Goal: Navigation & Orientation: Understand site structure

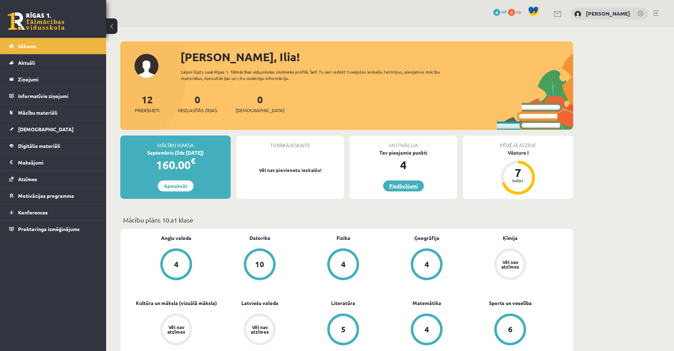
click at [412, 187] on link "Piedāvājumi" at bounding box center [403, 185] width 41 height 11
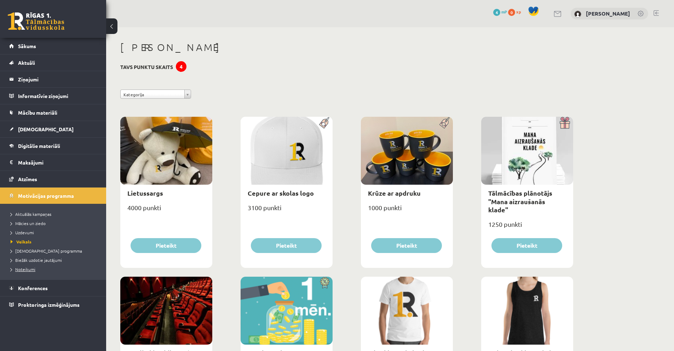
click at [32, 271] on span "Noteikumi" at bounding box center [23, 269] width 25 height 6
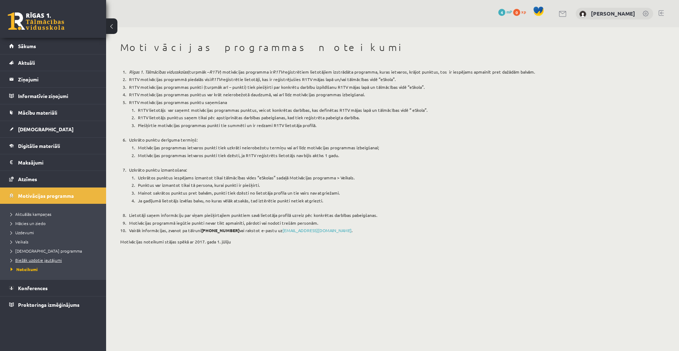
click at [32, 260] on span "Biežāk uzdotie jautājumi" at bounding box center [36, 260] width 51 height 6
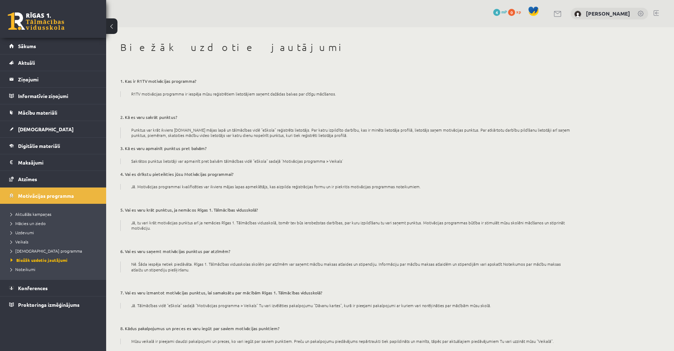
click at [29, 210] on li "Aktuālās kampaņas" at bounding box center [55, 213] width 88 height 9
click at [33, 213] on span "Aktuālās kampaņas" at bounding box center [34, 214] width 46 height 6
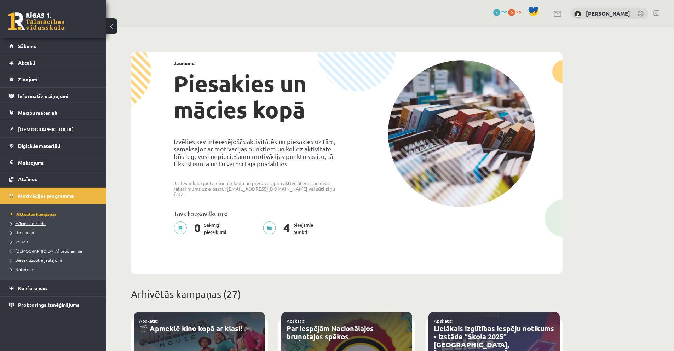
click at [37, 225] on span "Mācies un ziedo" at bounding box center [28, 223] width 35 height 6
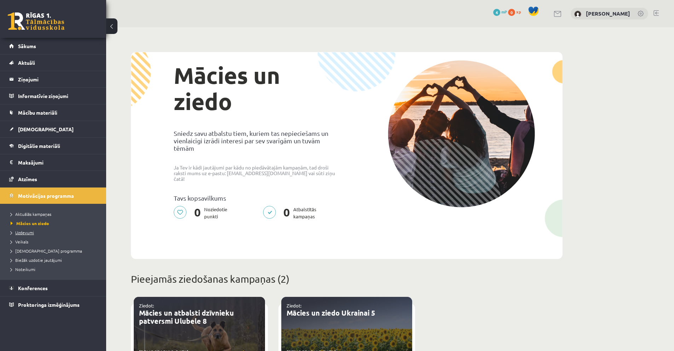
click at [31, 232] on span "Uzdevumi" at bounding box center [22, 233] width 23 height 6
